Goal: Navigation & Orientation: Find specific page/section

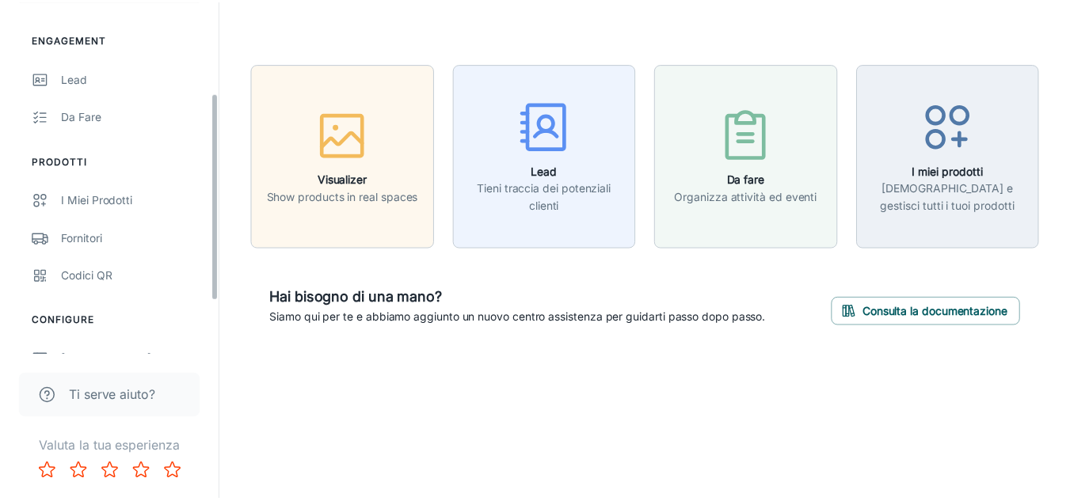
scroll to position [157, 0]
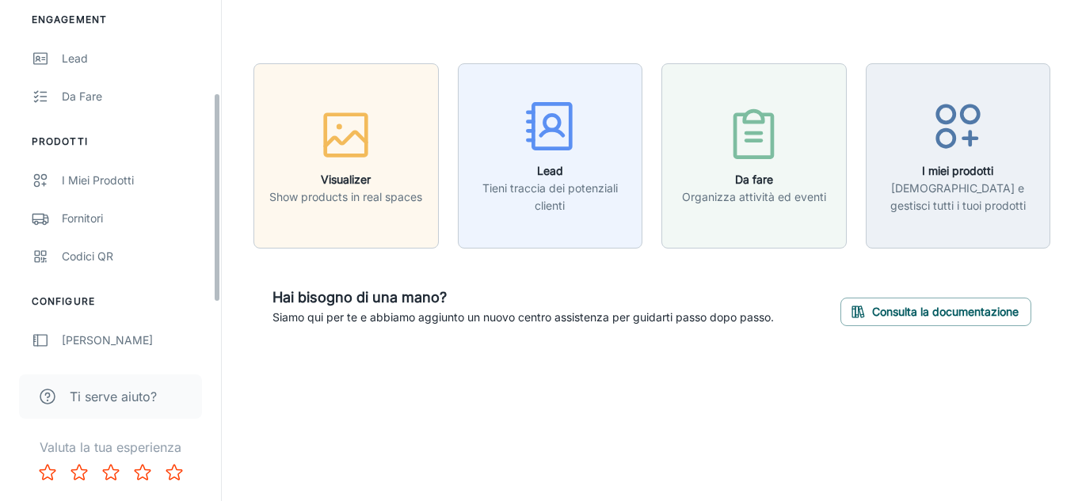
drag, startPoint x: 215, startPoint y: 183, endPoint x: 204, endPoint y: 276, distance: 94.1
click at [204, 276] on div "Emmebi Parquets s.n.c. [PERSON_NAME] Engagement Lead Da fare Prodotti I miei pr…" at bounding box center [110, 178] width 221 height 356
click at [84, 214] on div "Fornitori" at bounding box center [133, 218] width 143 height 17
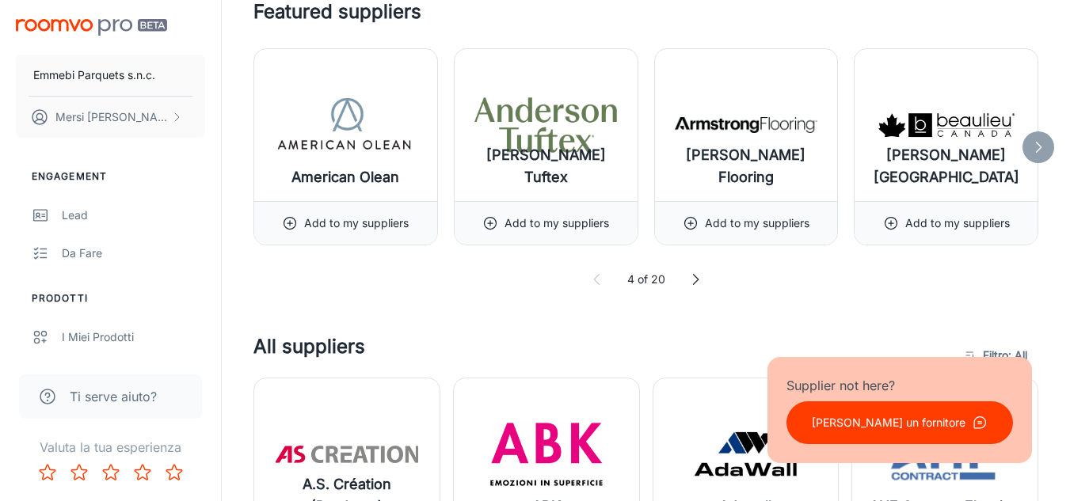
scroll to position [943, 0]
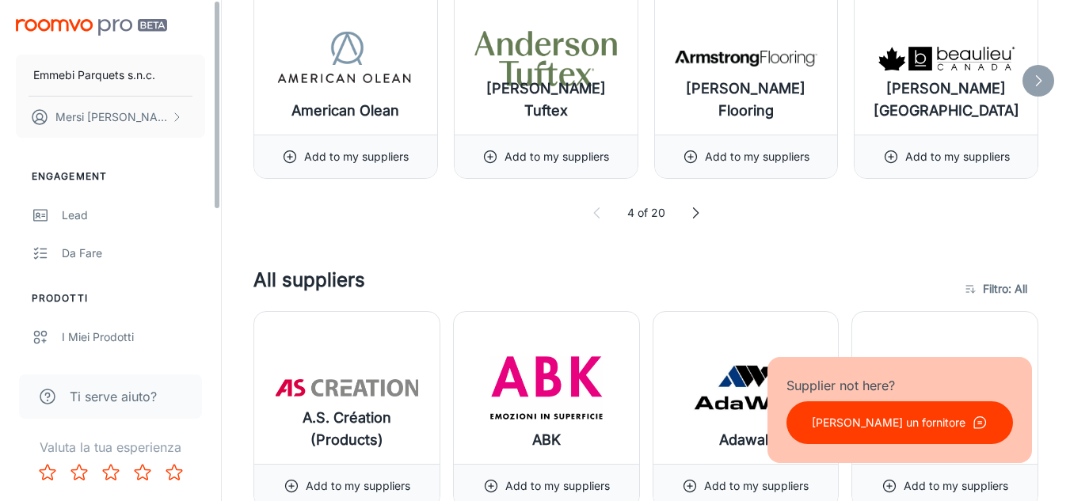
click at [215, 247] on link "Da fare" at bounding box center [110, 253] width 221 height 38
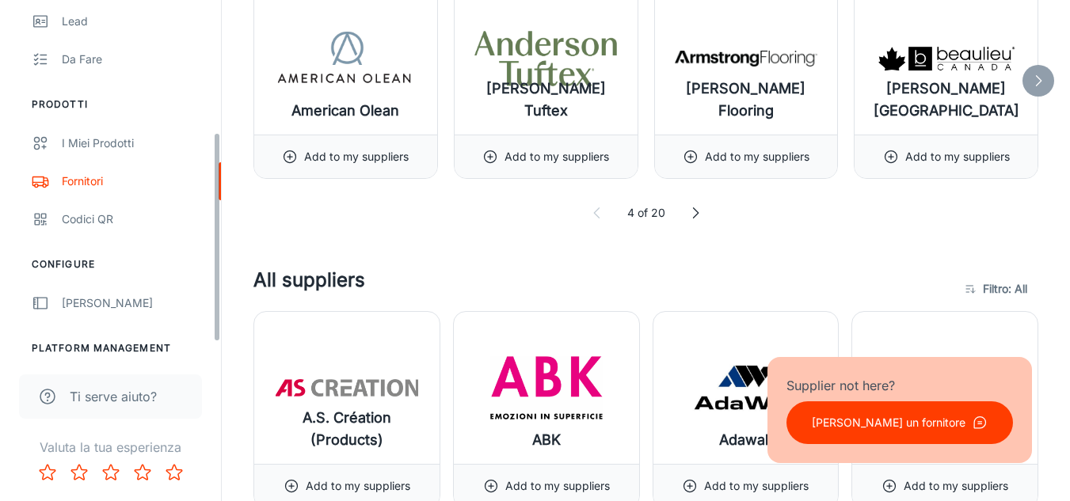
scroll to position [245, 0]
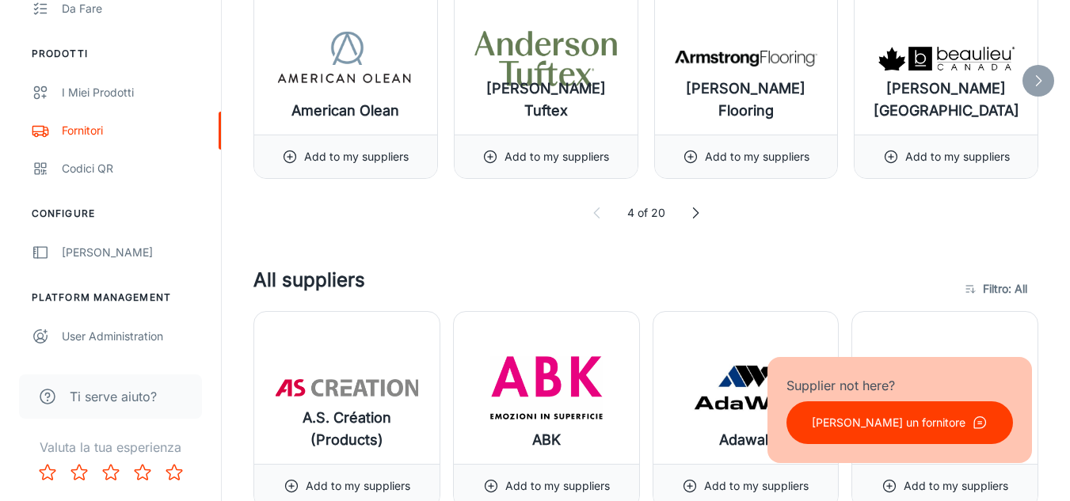
drag, startPoint x: 215, startPoint y: 195, endPoint x: 212, endPoint y: 376, distance: 181.4
click at [212, 376] on div "Emmebi Parquets s.n.c. [PERSON_NAME] Engagement Lead Da fare Prodotti I miei pr…" at bounding box center [111, 250] width 222 height 501
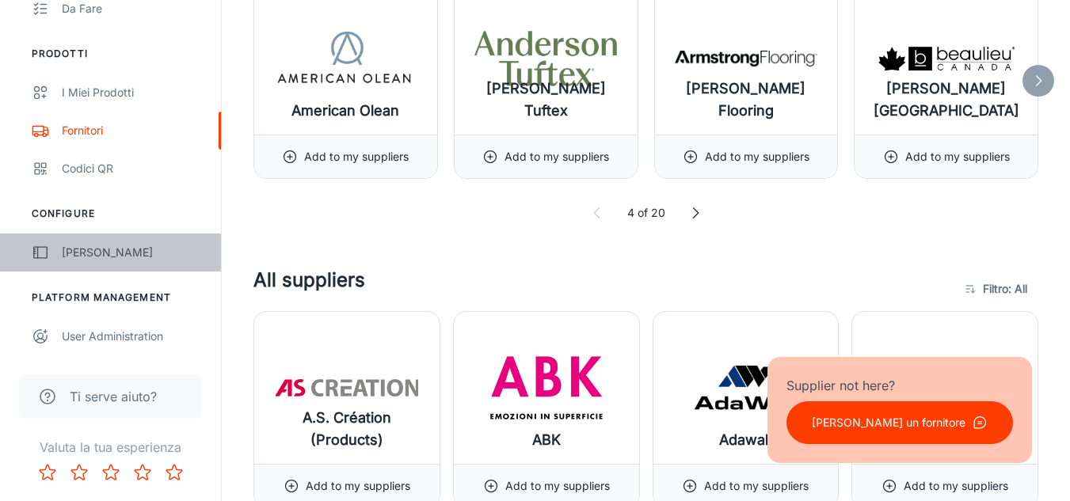
click at [122, 250] on div "[PERSON_NAME]" at bounding box center [133, 252] width 143 height 17
